Goal: Information Seeking & Learning: Find specific fact

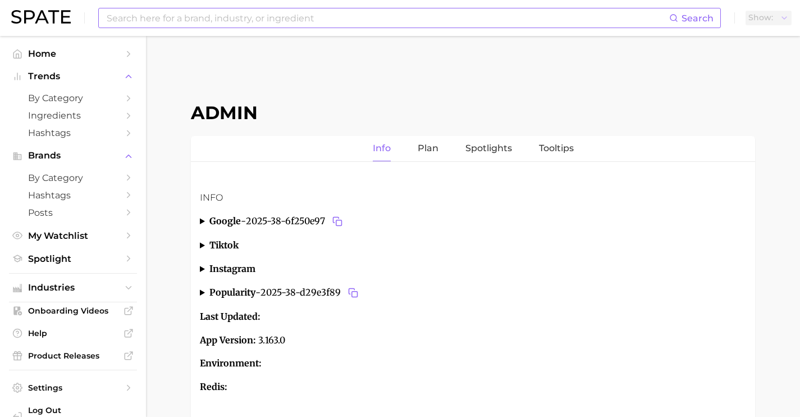
click at [188, 28] on div "Search" at bounding box center [409, 18] width 623 height 20
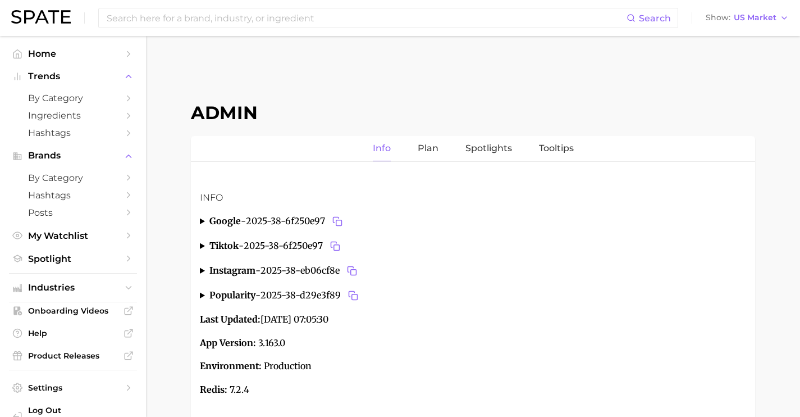
click at [198, 29] on div "Search Show US Market" at bounding box center [400, 18] width 778 height 36
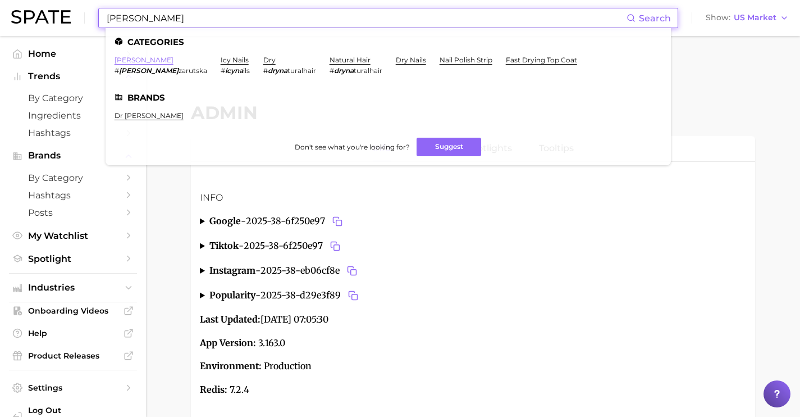
type input "[PERSON_NAME]"
click at [123, 60] on link "[PERSON_NAME]" at bounding box center [144, 60] width 59 height 8
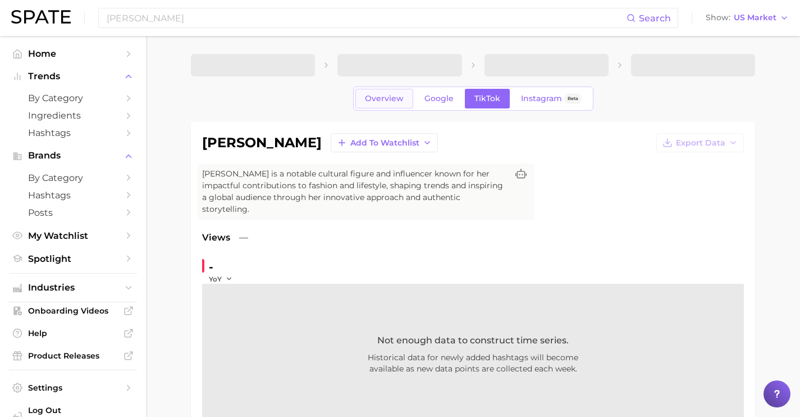
click at [386, 99] on span "Overview" at bounding box center [384, 99] width 39 height 10
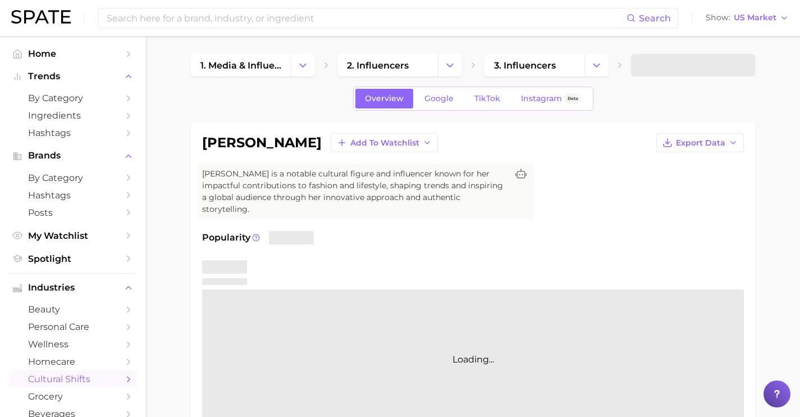
drag, startPoint x: 302, startPoint y: 140, endPoint x: 173, endPoint y: 141, distance: 128.6
copy h1 "[PERSON_NAME]"
click at [519, 177] on icon at bounding box center [520, 173] width 11 height 10
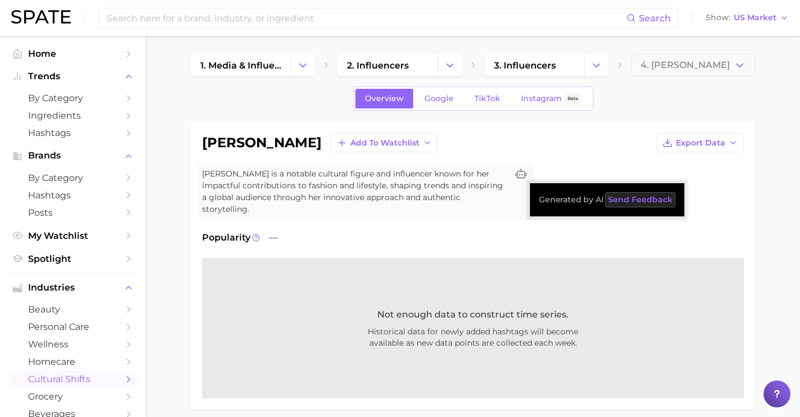
click at [640, 207] on button "Send Feedback" at bounding box center [640, 199] width 70 height 15
